Goal: Check status: Check status

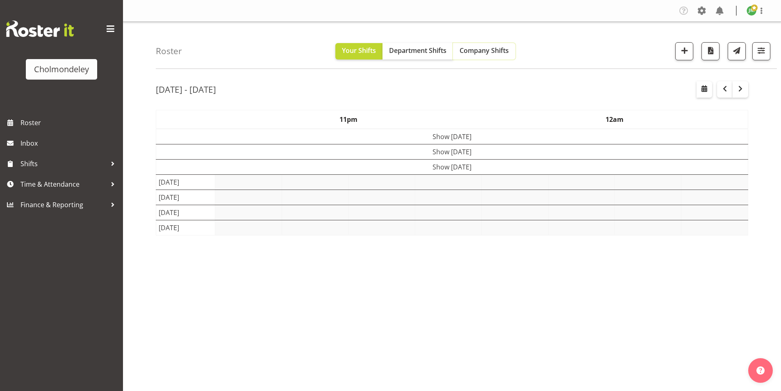
click at [474, 51] on span "Company Shifts" at bounding box center [484, 50] width 49 height 9
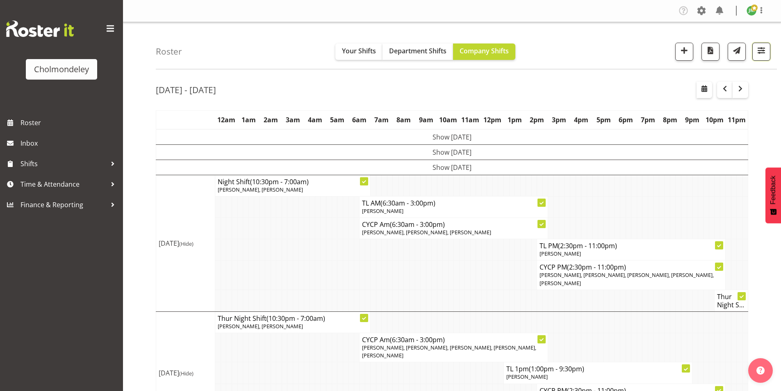
click at [761, 52] on span "button" at bounding box center [761, 50] width 11 height 11
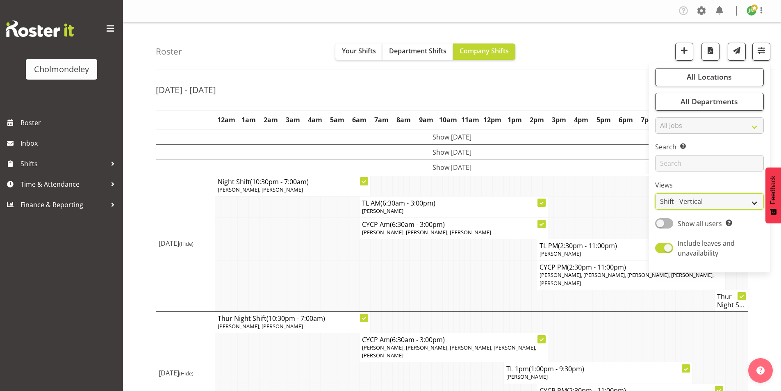
click at [704, 199] on select "Staff Role Shift - Horizontal Shift - Vertical Staff - Location" at bounding box center [709, 201] width 109 height 16
select select "staff"
click at [656, 193] on select "Staff Role Shift - Horizontal Shift - Vertical Staff - Location" at bounding box center [709, 201] width 109 height 16
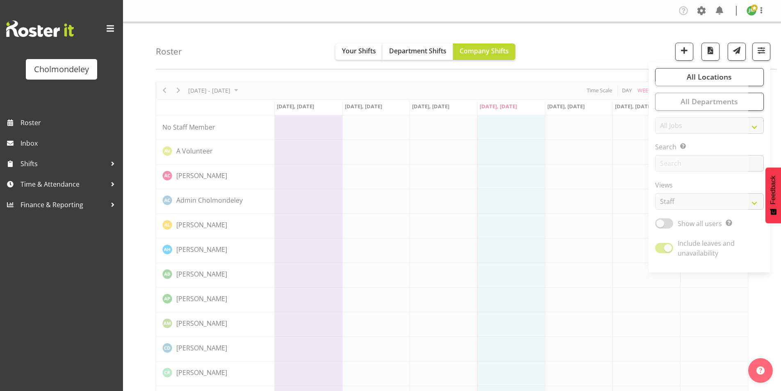
click at [260, 65] on div "Roster Your Shifts Department Shifts Company Shifts All Locations [GEOGRAPHIC_D…" at bounding box center [466, 45] width 621 height 47
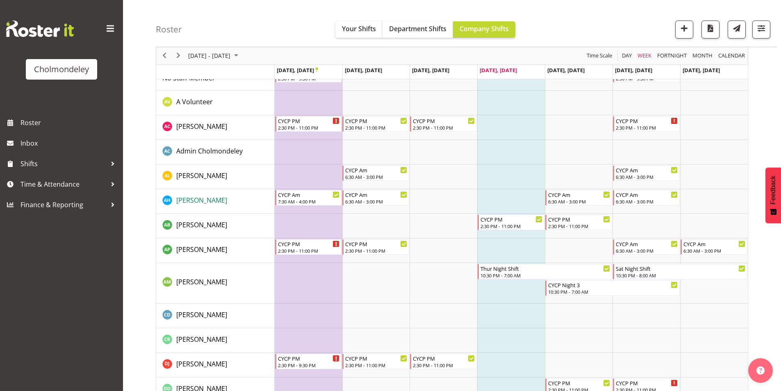
scroll to position [8, 0]
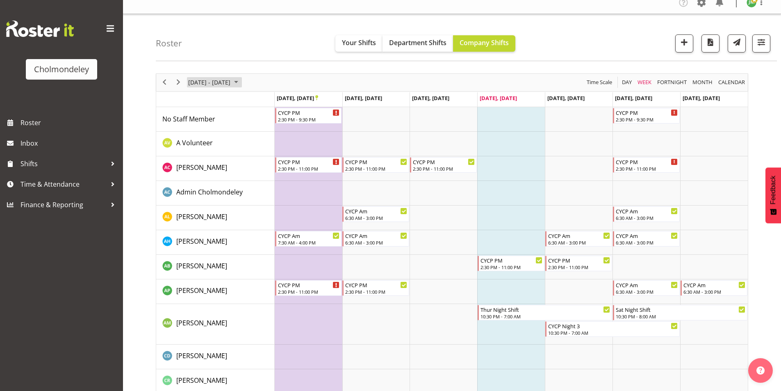
click at [241, 82] on span "September 2025" at bounding box center [236, 82] width 10 height 10
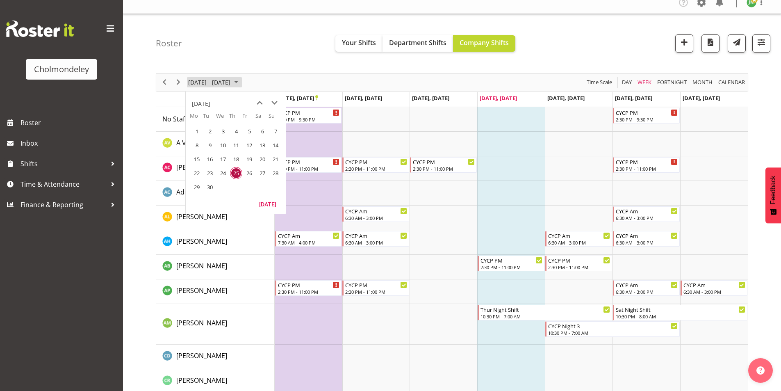
click at [241, 82] on span "September 2025" at bounding box center [236, 82] width 10 height 10
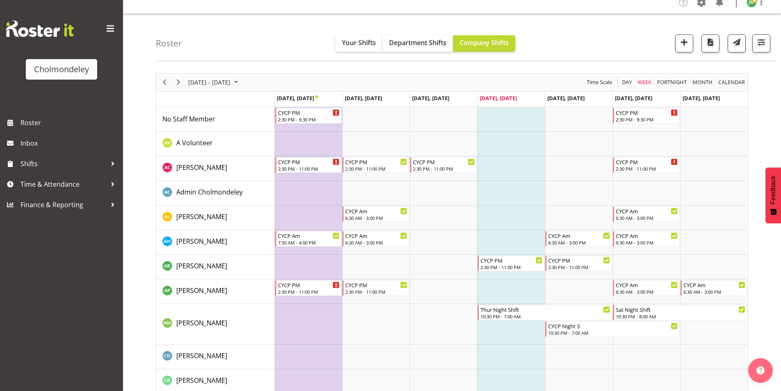
click at [698, 75] on div "Month" at bounding box center [703, 82] width 26 height 17
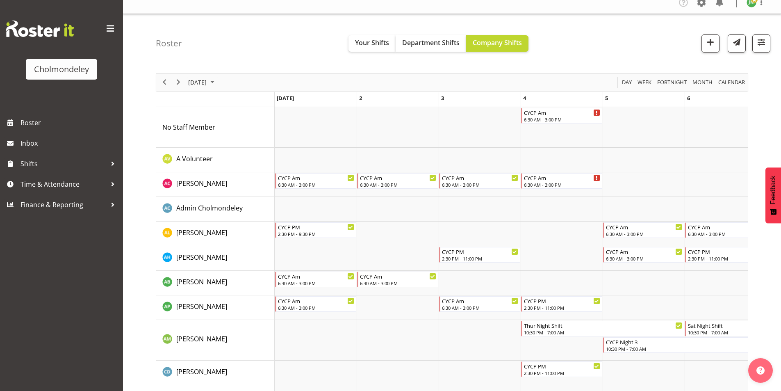
scroll to position [131, 0]
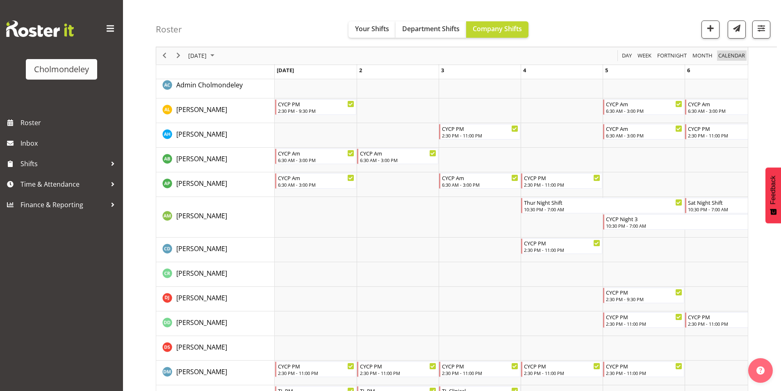
click at [740, 58] on span "calendar" at bounding box center [732, 56] width 28 height 10
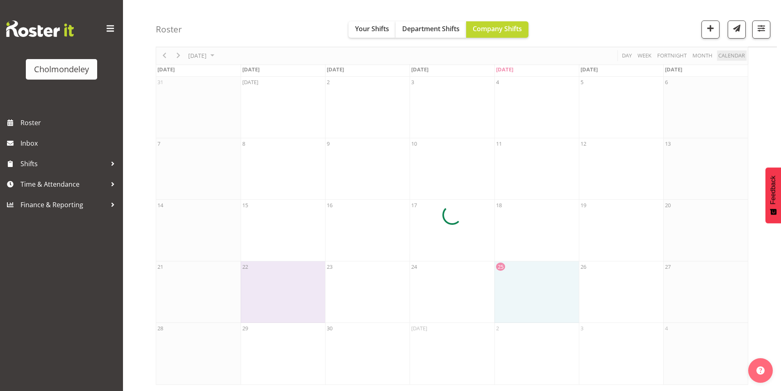
scroll to position [36, 0]
click at [701, 54] on div at bounding box center [452, 215] width 593 height 339
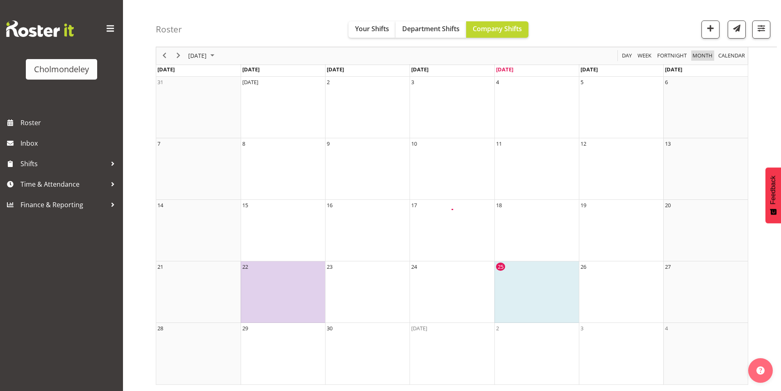
click at [701, 54] on span "Month" at bounding box center [703, 56] width 22 height 10
